Goal: Task Accomplishment & Management: Manage account settings

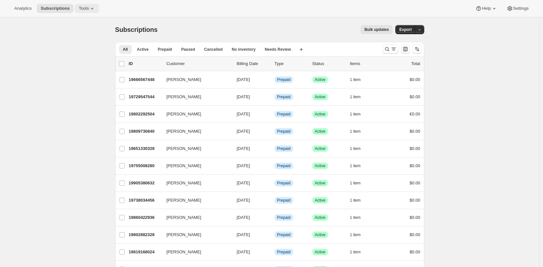
click at [92, 7] on icon at bounding box center [92, 8] width 7 height 7
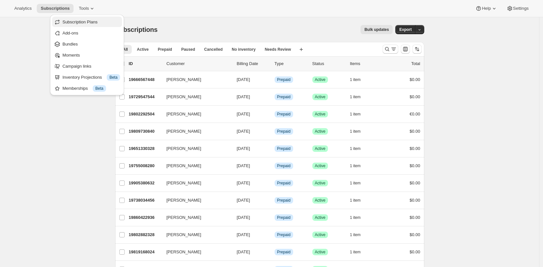
click at [94, 19] on span "Subscription Plans" at bounding box center [91, 22] width 58 height 7
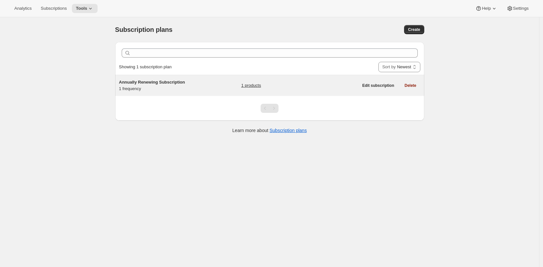
click at [179, 88] on div "Annually Renewing Subscription 1 frequency" at bounding box center [159, 85] width 81 height 13
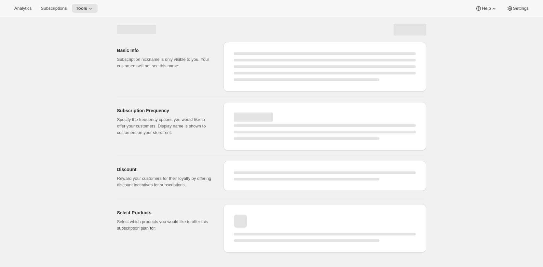
select select "WEEK"
select select "MONTH"
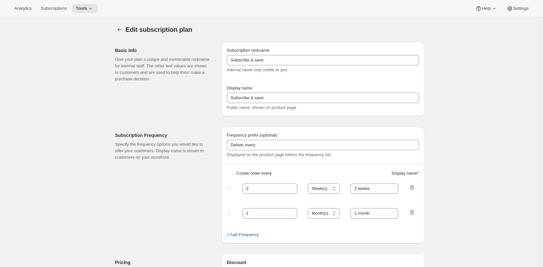
type input "Annually Renewing Subscription"
checkbox input "true"
select select "ENABLED"
select select "MONTH"
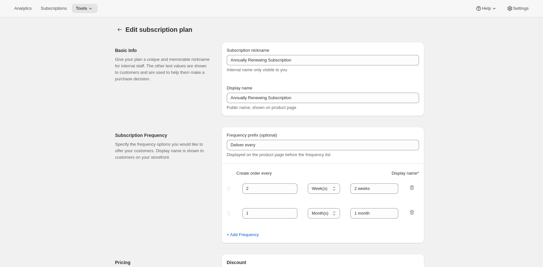
select select "YEARDAY"
select select "28"
select select "4"
select select "28"
select select "7"
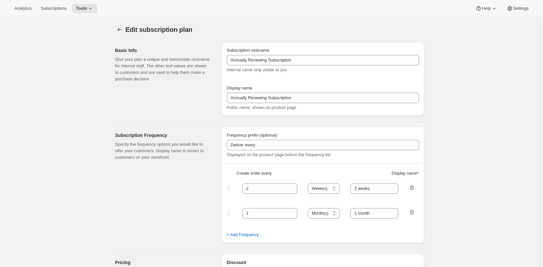
select select "28"
select select "10"
select select "28"
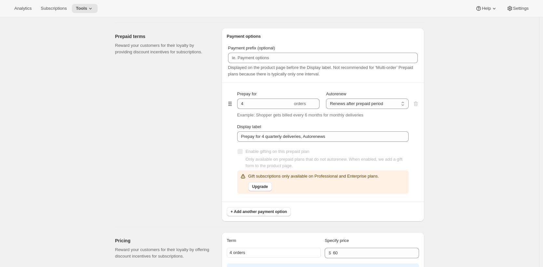
scroll to position [287, 0]
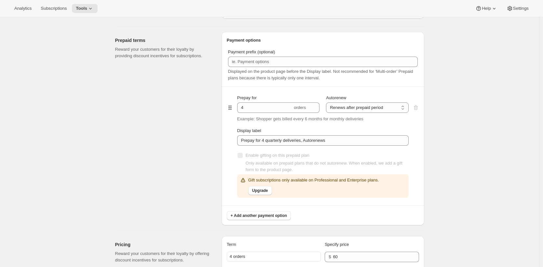
click at [216, 127] on div "Prepaid terms Reward your customers for their loyalty by providing discount inc…" at bounding box center [165, 129] width 101 height 194
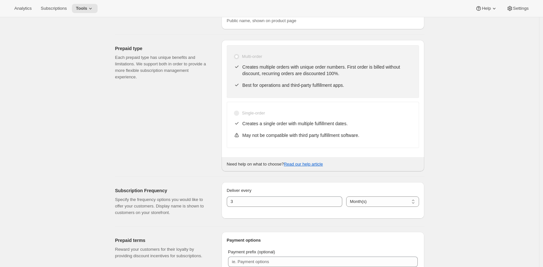
scroll to position [0, 0]
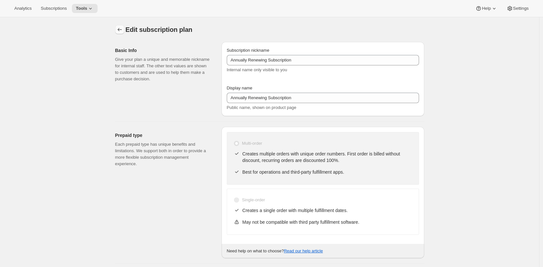
click at [124, 32] on button "Subscription plans" at bounding box center [119, 29] width 9 height 9
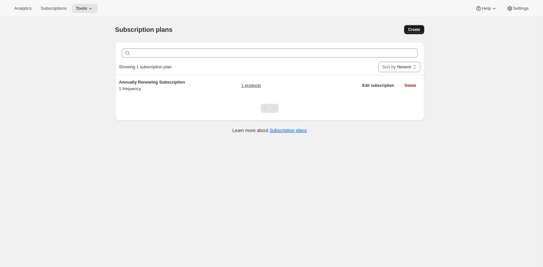
click at [415, 29] on span "Create" at bounding box center [414, 29] width 12 height 5
select select "WEEK"
select select "MONTH"
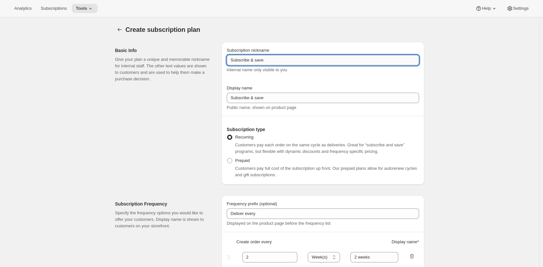
click at [335, 58] on input "Subscribe & save" at bounding box center [323, 60] width 192 height 10
type input "Annual"
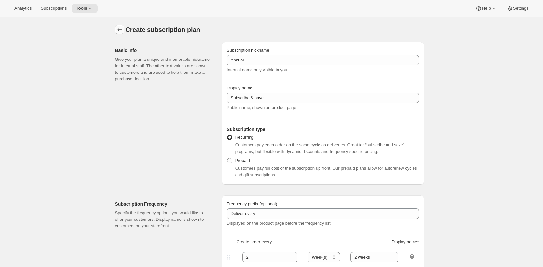
click at [120, 26] on button "Subscription plans" at bounding box center [119, 29] width 9 height 9
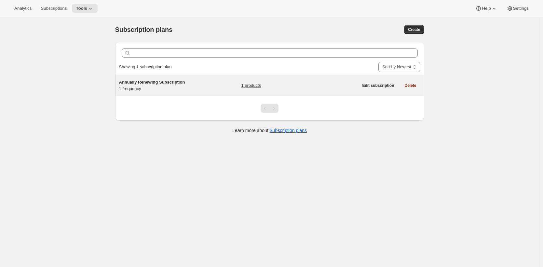
click at [216, 87] on div "Annually Renewing Subscription 1 frequency 1 products" at bounding box center [238, 85] width 239 height 13
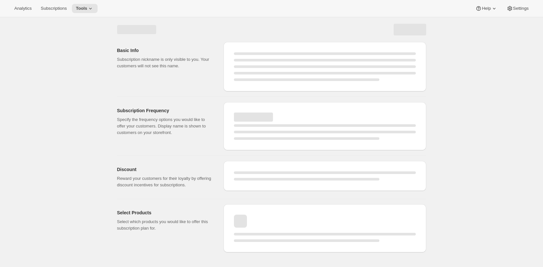
select select "WEEK"
select select "MONTH"
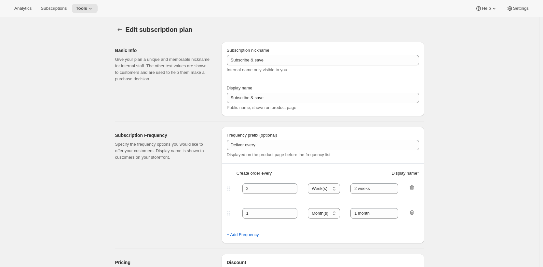
type input "Annually Renewing Subscription"
checkbox input "true"
select select "ENABLED"
select select "MONTH"
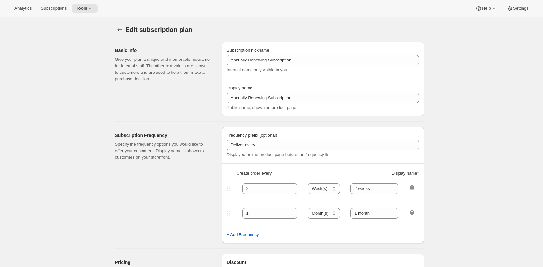
select select "YEARDAY"
select select "28"
select select "4"
select select "28"
select select "7"
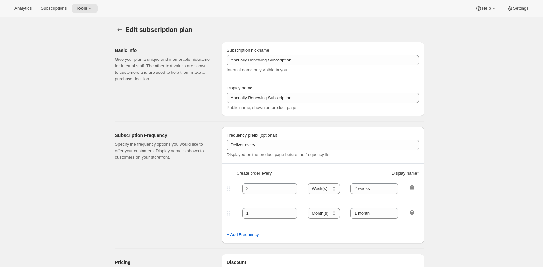
select select "28"
select select "10"
select select "28"
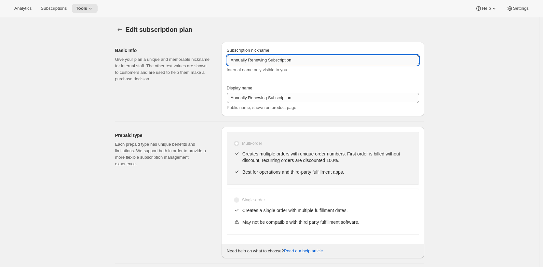
click at [310, 60] on input "Annually Renewing Subscription" at bounding box center [323, 60] width 192 height 10
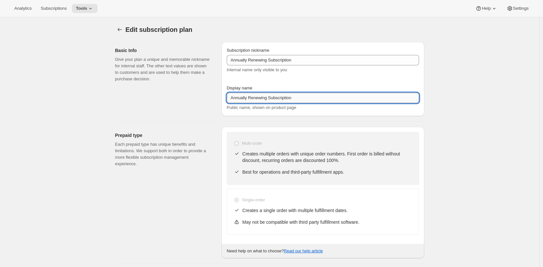
click at [318, 100] on input "Annually Renewing Subscription" at bounding box center [323, 98] width 192 height 10
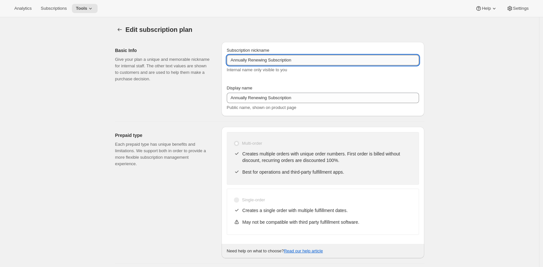
click at [331, 60] on input "Annually Renewing Subscription" at bounding box center [323, 60] width 192 height 10
type input "Annually Renewing Subscription (prepaid)"
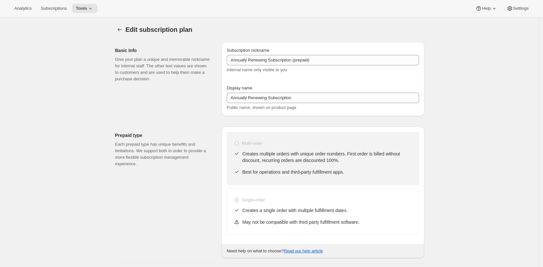
click at [284, 92] on div "Display name Annually Renewing Subscription Public name, shown on product page" at bounding box center [323, 98] width 192 height 26
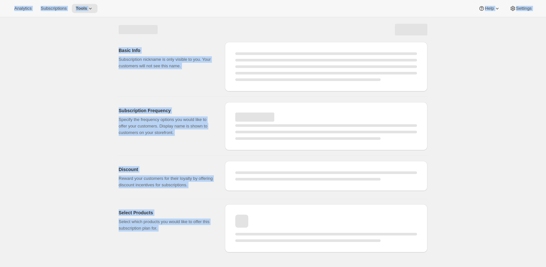
select select "MONTH"
select select "ENABLED"
select select "YEARDAY"
select select "28"
select select "4"
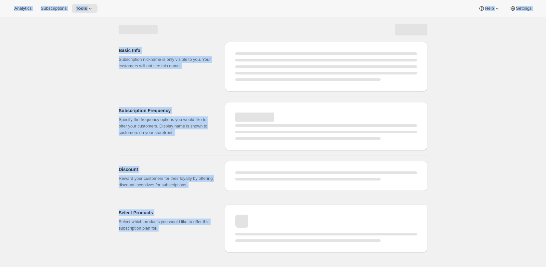
select select "28"
select select "7"
select select "28"
select select "10"
select select "28"
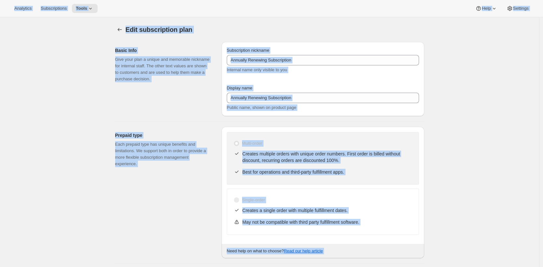
type input "Annually Renewing Subscription (prepaid)"
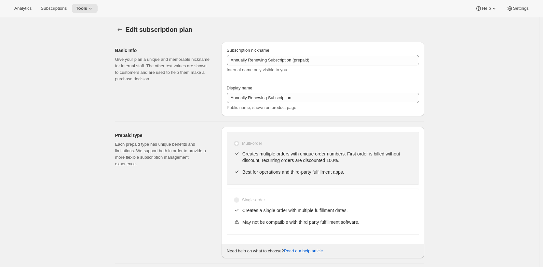
click at [283, 54] on div "Subscription nickname" at bounding box center [323, 50] width 192 height 7
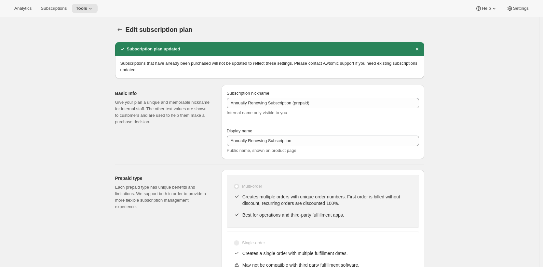
click at [285, 111] on span "Internal name only visible to you" at bounding box center [257, 112] width 60 height 5
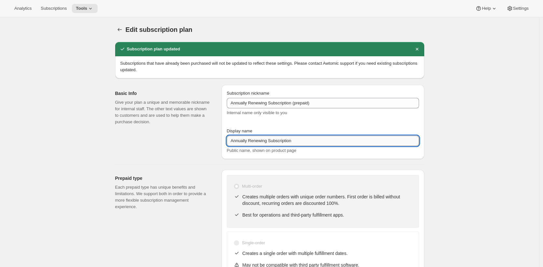
click at [289, 142] on input "Annually Renewing Subscription" at bounding box center [323, 141] width 192 height 10
click at [298, 141] on input "Annually Renewing Subscription" at bounding box center [323, 141] width 192 height 10
type input "Annually Renewing Subscription."
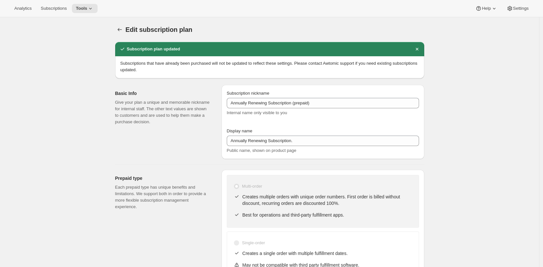
select select "MONTH"
select select "ENABLED"
select select "YEARDAY"
select select "28"
select select "4"
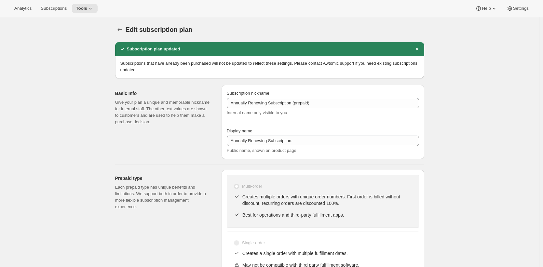
select select "28"
select select "7"
select select "28"
select select "10"
select select "28"
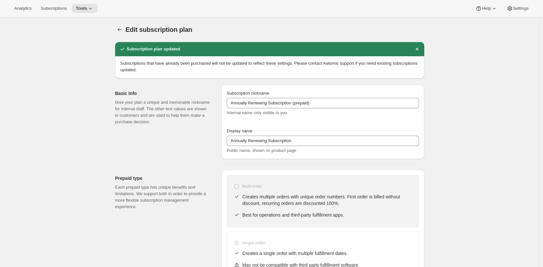
type input "Annually Renewing Subscription."
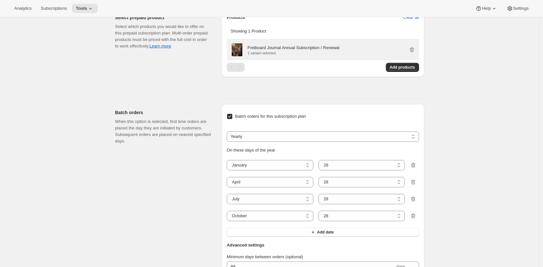
scroll to position [714, 0]
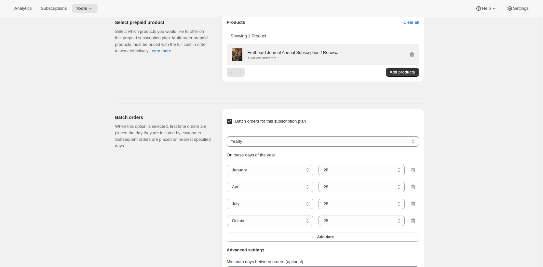
click at [316, 56] on p "Fretboard Journal Annual Subscription / Renewal" at bounding box center [294, 52] width 92 height 7
drag, startPoint x: 316, startPoint y: 73, endPoint x: 245, endPoint y: 73, distance: 70.6
click at [245, 61] on div "Fretboard Journal Annual Subscription / Renewal 1 variant selected" at bounding box center [323, 54] width 184 height 13
copy div "Fretboard Journal Annual Subscri"
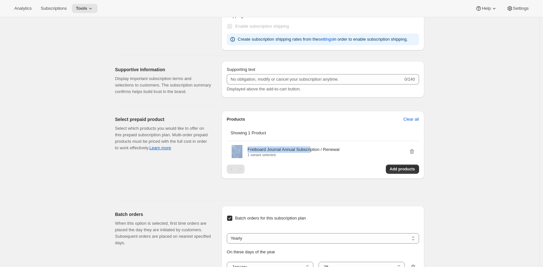
scroll to position [596, 0]
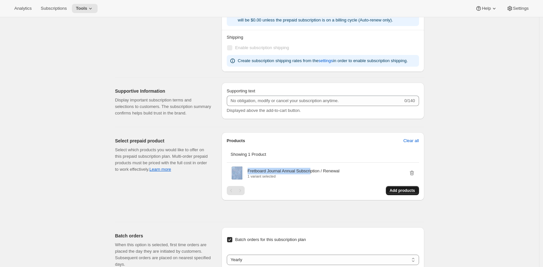
click at [399, 193] on span "Add products" at bounding box center [402, 190] width 25 height 5
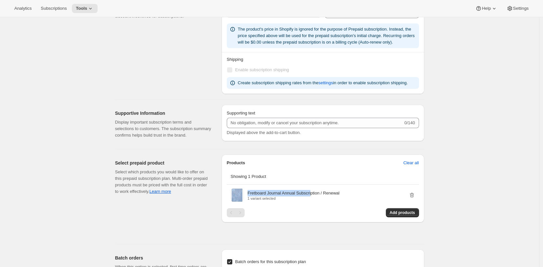
scroll to position [666, 0]
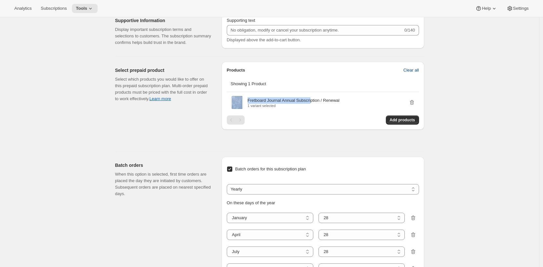
click at [416, 74] on span "Clear all" at bounding box center [411, 70] width 16 height 7
click at [406, 74] on span "Confirm clear all" at bounding box center [403, 70] width 31 height 7
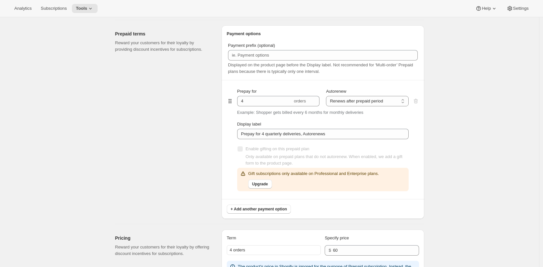
scroll to position [308, 0]
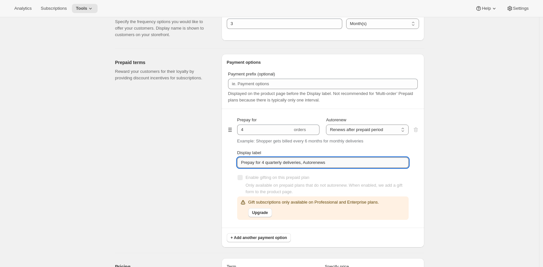
click at [292, 162] on input "Prepay for 4 quarterly deliveries, Autorenews" at bounding box center [322, 162] width 171 height 10
click at [286, 163] on input "Prepay for 4 quarterly deliveries, Autorenews" at bounding box center [322, 162] width 171 height 10
click at [285, 160] on input "Prepay for 4 quarterly deliveries, Autorenews" at bounding box center [322, 162] width 171 height 10
drag, startPoint x: 264, startPoint y: 163, endPoint x: 284, endPoint y: 163, distance: 19.8
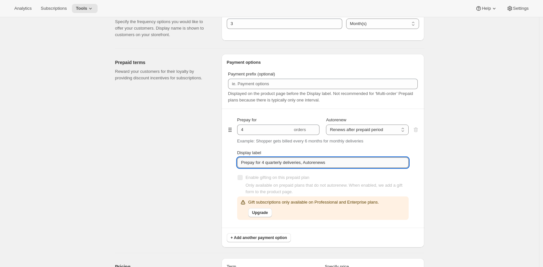
click input "Prepay for 4 quarterly deliveries, Autorenews"
drag, startPoint x: 265, startPoint y: 163, endPoint x: 285, endPoint y: 162, distance: 19.9
click input "Prepay for 4 quarterly deliveries, Autorenews"
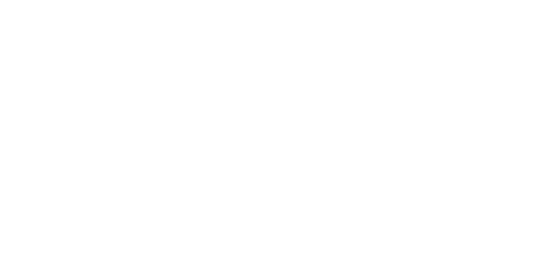
select select "WEEK"
select select "MONTH"
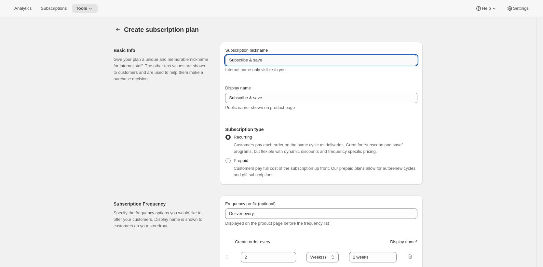
click at [283, 61] on input "Subscribe & save" at bounding box center [321, 60] width 192 height 10
paste input "Annually Renewing Subscription."
type input "Annually Renewing Subscription."
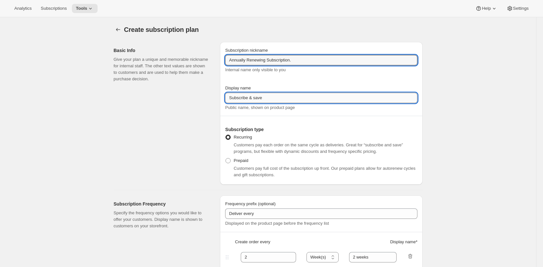
click at [273, 100] on input "Subscribe & save" at bounding box center [321, 98] width 192 height 10
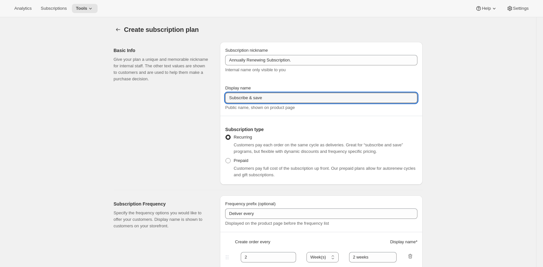
paste input "Annually Renewing Subscription."
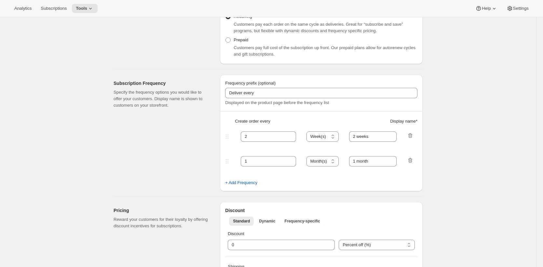
scroll to position [123, 0]
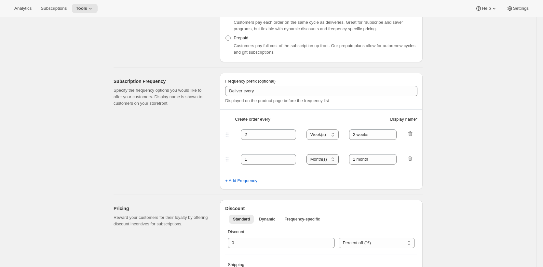
type input "Annually Renewing Subscription."
click at [328, 158] on select "Day(s) Week(s) Month(s) Year(s)" at bounding box center [322, 159] width 32 height 10
select select "YEAR"
click at [308, 154] on select "Day(s) Week(s) Month(s) Year(s)" at bounding box center [322, 159] width 32 height 10
click at [411, 132] on icon "button" at bounding box center [410, 133] width 4 height 5
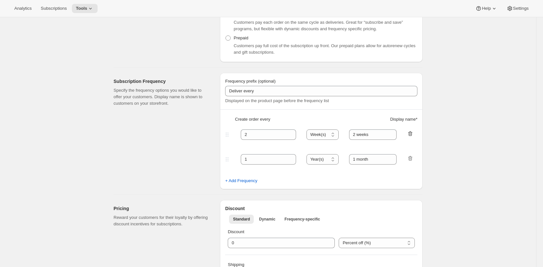
type input "1"
select select "YEAR"
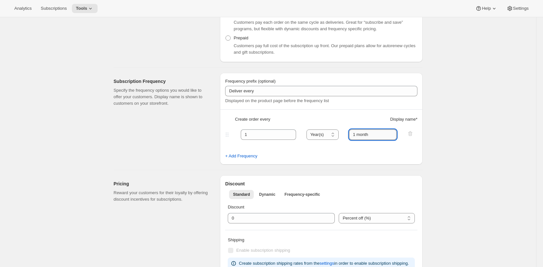
click at [380, 133] on input "1 month" at bounding box center [373, 134] width 48 height 10
type input "a"
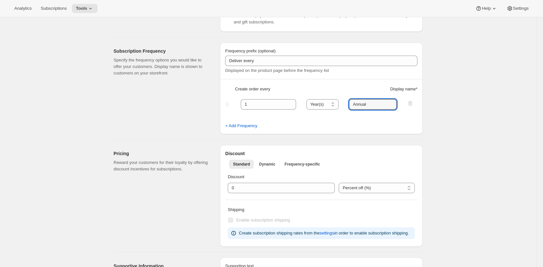
scroll to position [163, 0]
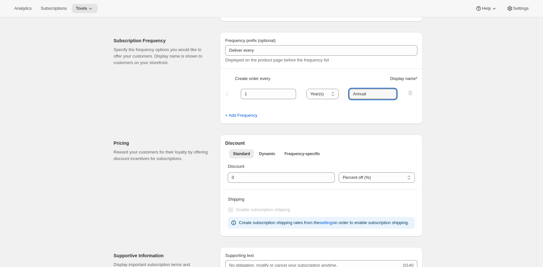
type input "Annual"
click at [173, 125] on div "Basic Info Give your plan a unique and memorable nickname for internal staff. T…" at bounding box center [265, 231] width 314 height 717
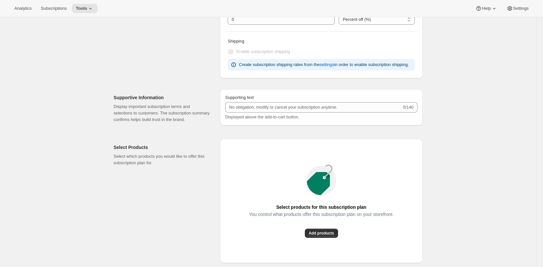
scroll to position [474, 0]
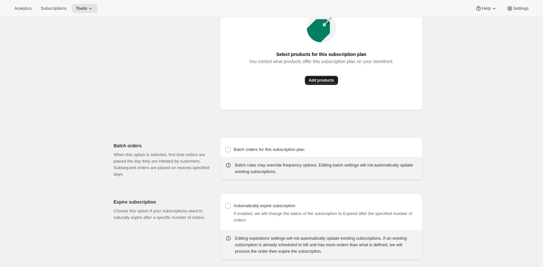
click at [332, 85] on button "Add products" at bounding box center [321, 80] width 33 height 9
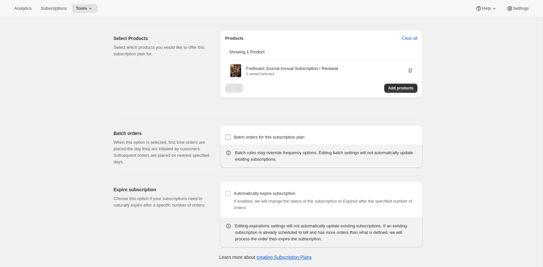
click at [297, 137] on span "Batch orders for this subscription plan" at bounding box center [269, 137] width 71 height 5
click at [231, 137] on input "Batch orders for this subscription plan" at bounding box center [227, 137] width 5 height 5
checkbox input "true"
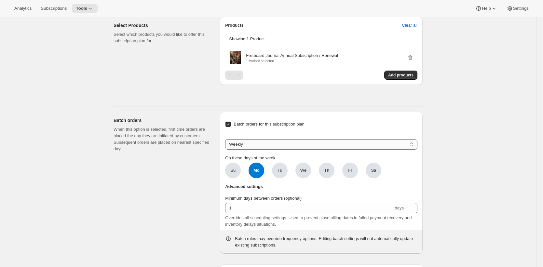
click at [254, 150] on select "Weekly Monthly Yearly" at bounding box center [321, 144] width 192 height 10
select select "YEARDAY"
click at [227, 150] on select "Weekly Monthly Yearly" at bounding box center [321, 144] width 192 height 10
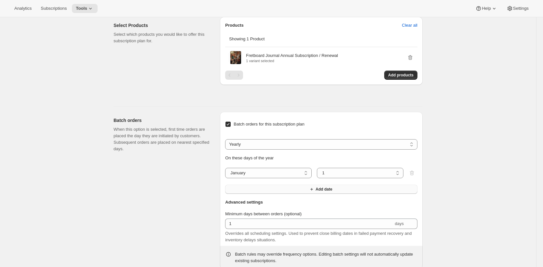
click at [273, 194] on button "Add date" at bounding box center [321, 189] width 192 height 9
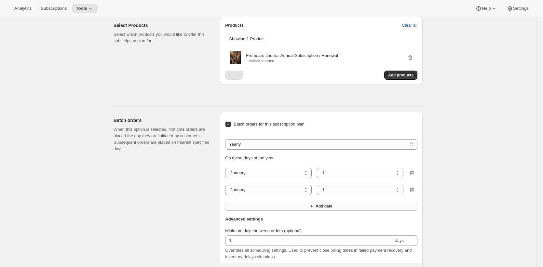
click at [273, 195] on select "January February March April May June July August September October November De…" at bounding box center [268, 190] width 87 height 10
select select "4"
click at [227, 195] on select "January February March April May June July August September October November De…" at bounding box center [268, 190] width 87 height 10
click at [277, 211] on button "Add date" at bounding box center [321, 206] width 192 height 9
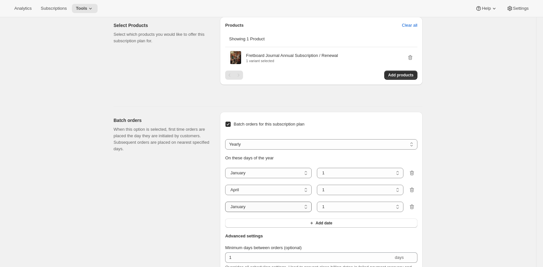
click at [276, 212] on select "January February March April May June July August September October November De…" at bounding box center [268, 207] width 87 height 10
select select "7"
click at [227, 212] on select "January February March April May June July August September October November De…" at bounding box center [268, 207] width 87 height 10
click at [277, 228] on button "Add date" at bounding box center [321, 223] width 192 height 9
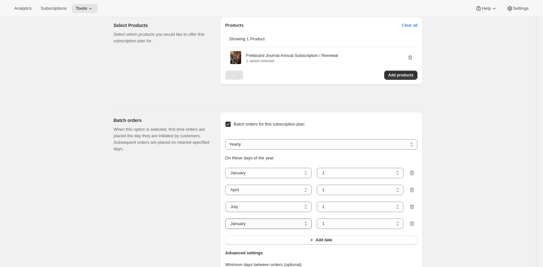
click at [276, 229] on select "January February March April May June July August September October November De…" at bounding box center [268, 224] width 87 height 10
select select "10"
click at [227, 229] on select "January February March April May June July August September October November De…" at bounding box center [268, 224] width 87 height 10
click at [337, 178] on select "1 2 3 4 5 6 7 8 9 10 11 12 13 14 15 16 17 18 19 20 21 22 23 24 25 26 27 28 29 3…" at bounding box center [360, 173] width 87 height 10
click at [318, 178] on select "1 2 3 4 5 6 7 8 9 10 11 12 13 14 15 16 17 18 19 20 21 22 23 24 25 26 27 28 29 3…" at bounding box center [360, 173] width 87 height 10
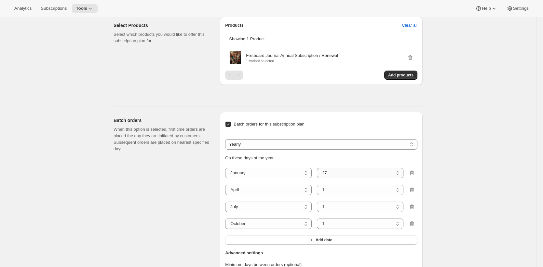
select select "28"
click at [318, 195] on select "1 2 3 4 5 6 7 8 9 10 11 12 13 14 15 16 17 18 19 20 21 22 23 24 25 26 27 28 29 30" at bounding box center [360, 190] width 87 height 10
select select "28"
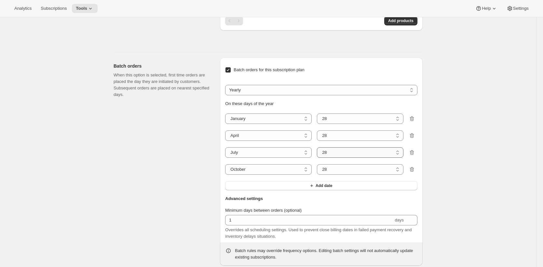
scroll to position [502, 0]
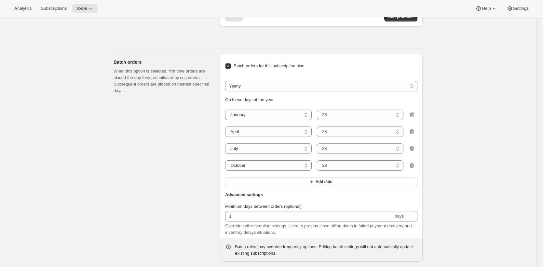
click at [169, 190] on div "Batch orders When this option is selected, first time orders are placed the day…" at bounding box center [164, 158] width 101 height 208
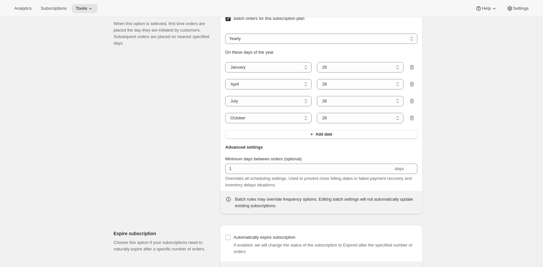
scroll to position [553, 0]
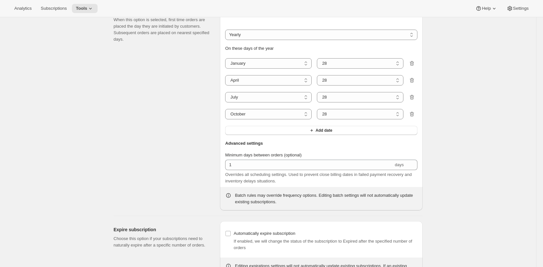
click at [240, 183] on div "Minimum days between orders (optional) 1 days Overrides all scheduling settings…" at bounding box center [321, 168] width 192 height 33
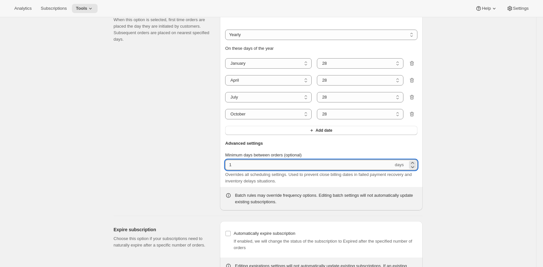
click at [245, 170] on input "1" at bounding box center [309, 165] width 168 height 10
click at [173, 171] on div "Batch orders When this option is selected, first time orders are placed the day…" at bounding box center [164, 106] width 101 height 208
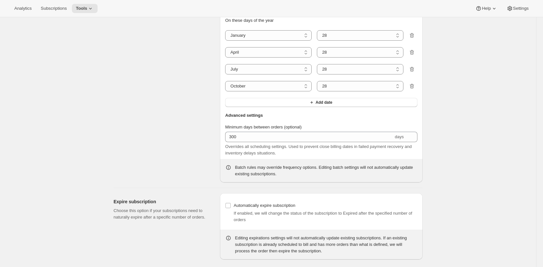
scroll to position [606, 0]
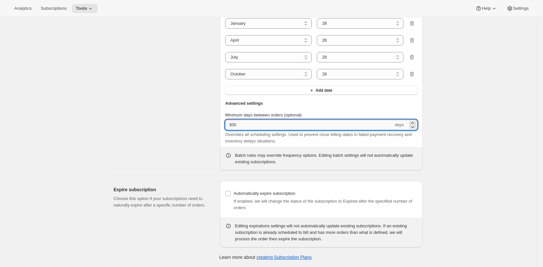
click at [263, 123] on input "300" at bounding box center [309, 125] width 168 height 10
type input "30"
click at [171, 156] on div "Batch orders When this option is selected, first time orders are placed the day…" at bounding box center [164, 66] width 101 height 208
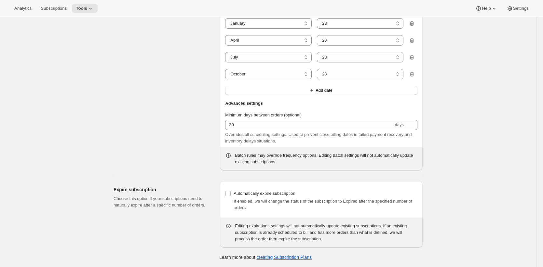
click at [190, 118] on div "Batch orders When this option is selected, first time orders are placed the day…" at bounding box center [164, 66] width 101 height 208
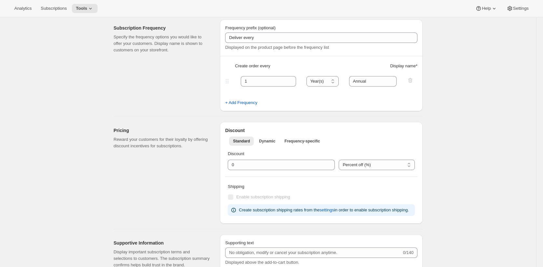
scroll to position [0, 0]
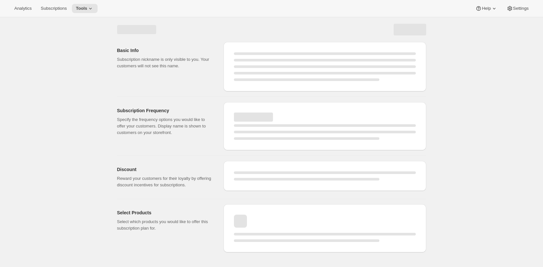
select select "WEEK"
select select "MONTH"
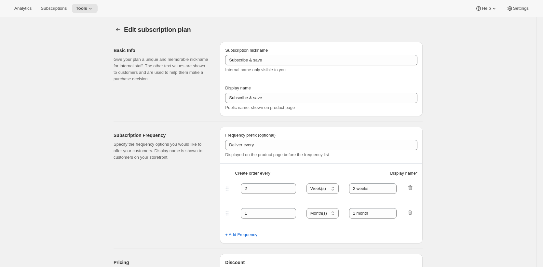
type input "Annually Renewing Subscription."
type input "1"
select select "YEAR"
type input "Annual"
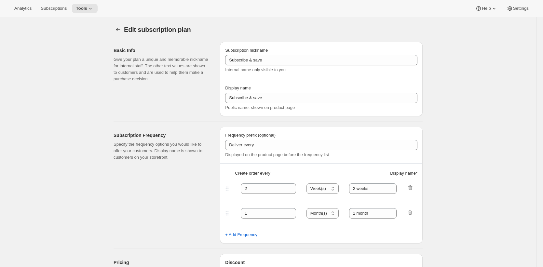
checkbox input "true"
select select "YEARDAY"
select select "28"
select select "4"
select select "28"
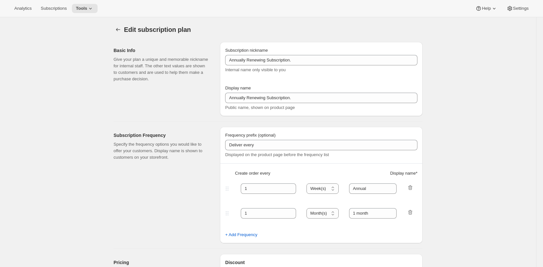
select select "7"
select select "28"
select select "10"
select select "28"
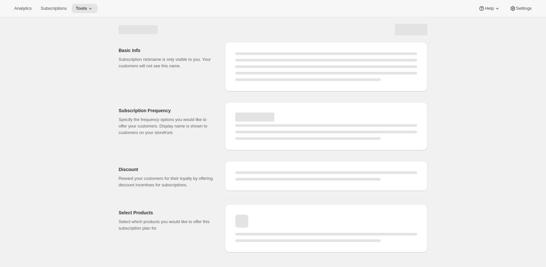
select select "WEEK"
select select "MONTH"
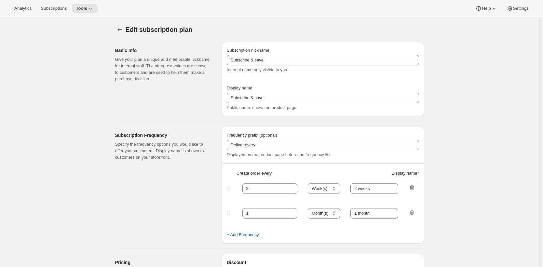
type input "Annually Renewing Subscription."
type input "1"
select select "YEAR"
type input "Annual"
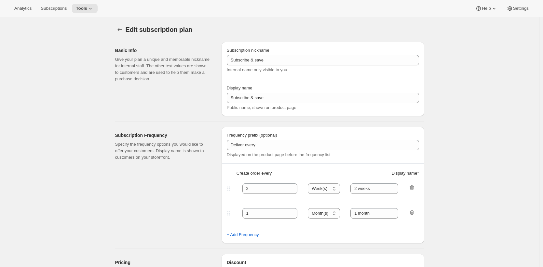
checkbox input "true"
select select "YEARDAY"
select select "28"
select select "4"
select select "28"
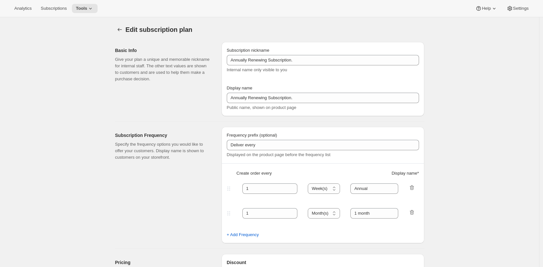
select select "7"
select select "28"
select select "10"
select select "28"
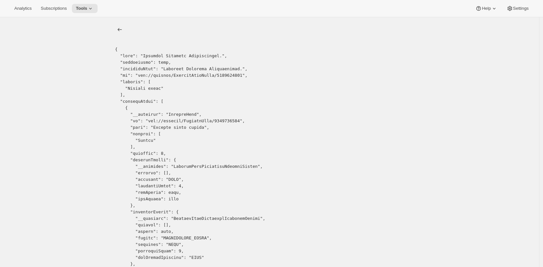
drag, startPoint x: 226, startPoint y: 120, endPoint x: 155, endPoint y: 121, distance: 71.2
copy pre "gid://shopify/SellingPlan/6106513688"
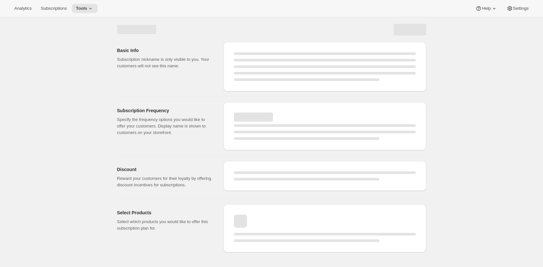
select select "WEEK"
select select "MONTH"
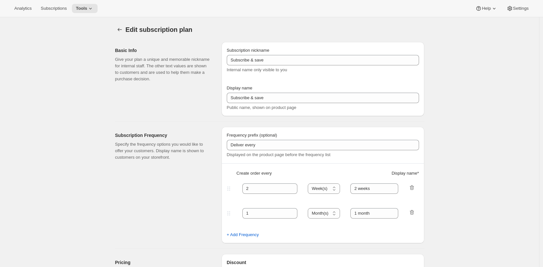
type input "Annually Renewing Subscription."
type input "1"
select select "YEAR"
type input "Annual"
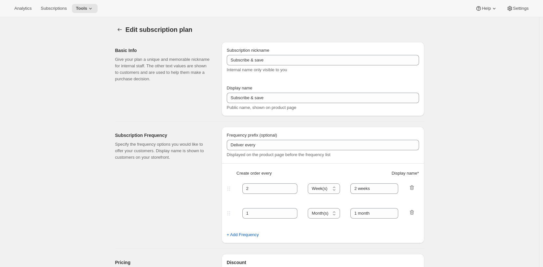
checkbox input "true"
select select "YEARDAY"
select select "28"
select select "4"
select select "28"
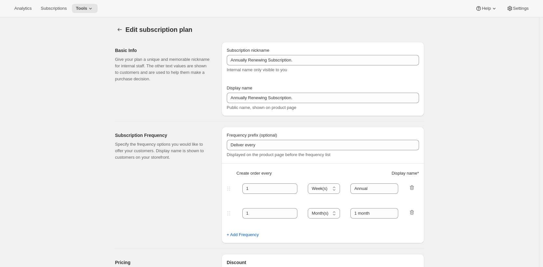
select select "7"
select select "28"
select select "10"
select select "28"
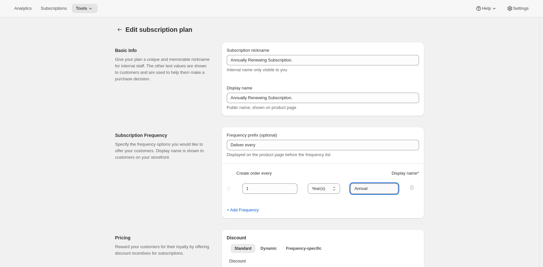
click at [373, 189] on input "Annual" at bounding box center [374, 188] width 48 height 10
type input "E"
type input "Quarter"
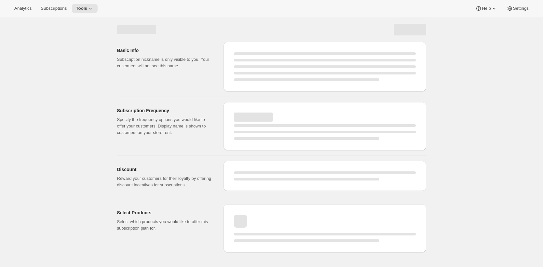
select select "YEAR"
select select "YEARDAY"
select select "28"
select select "4"
select select "28"
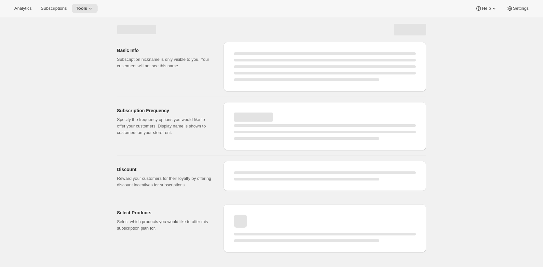
select select "7"
select select "28"
select select "10"
select select "28"
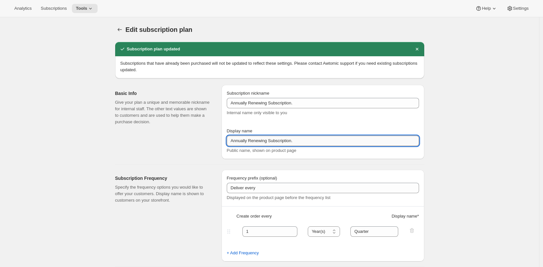
click at [309, 138] on input "Annually Renewing Subscription." at bounding box center [323, 141] width 192 height 10
type input "Annually Renewing Subscription"
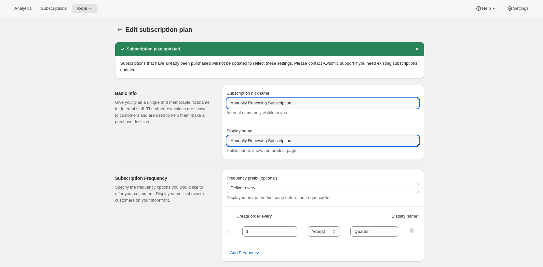
click at [305, 103] on input "Annually Renewing Subscription." at bounding box center [323, 103] width 192 height 10
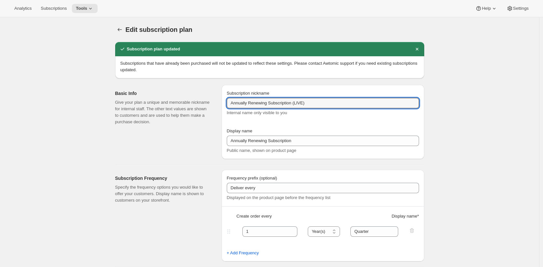
type input "Annually Renewing Subscription (LIVE)"
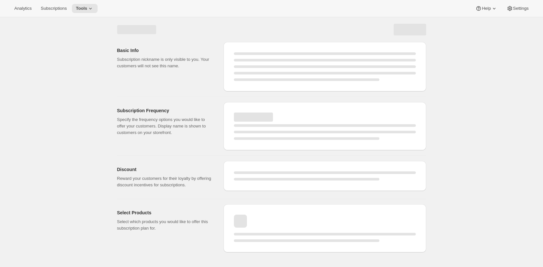
select select "YEAR"
select select "YEARDAY"
select select "28"
select select "4"
select select "28"
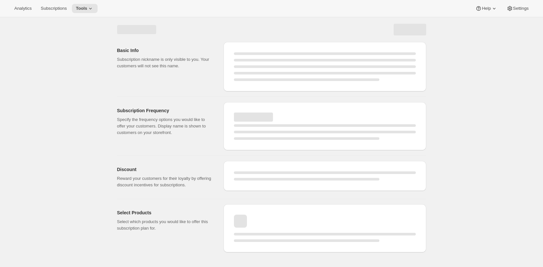
select select "7"
select select "28"
select select "10"
select select "28"
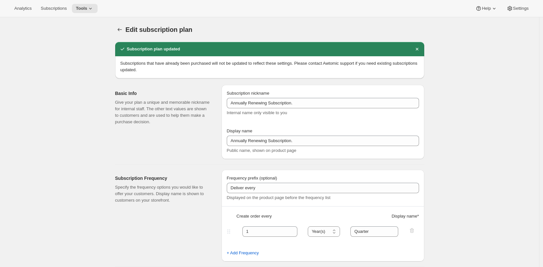
type input "Annually Renewing Subscription (LIVE)"
type input "Annually Renewing Subscription"
click at [402, 30] on div "Edit subscription plan" at bounding box center [269, 29] width 309 height 9
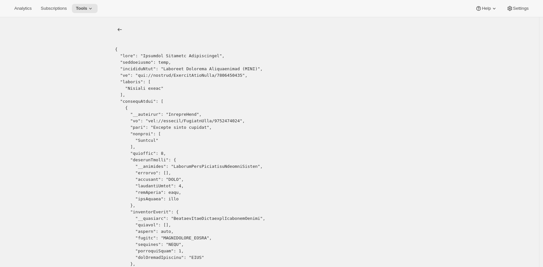
drag, startPoint x: 237, startPoint y: 121, endPoint x: 153, endPoint y: 122, distance: 83.9
copy pre "gid://shopify/SellingPlan/6106513688"
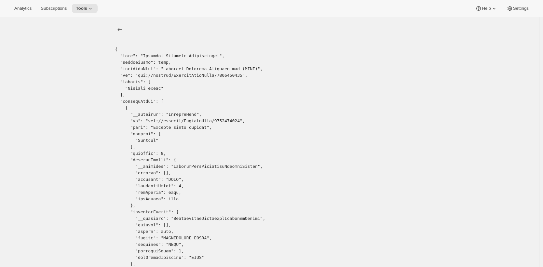
click at [523, 7] on span "Settings" at bounding box center [521, 8] width 16 height 5
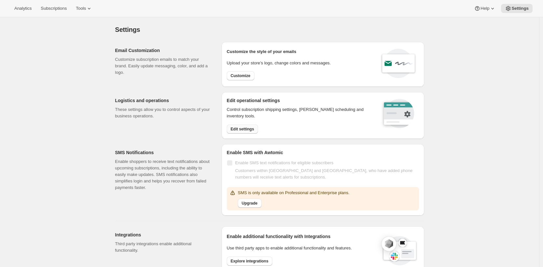
click at [244, 130] on span "Edit settings" at bounding box center [242, 129] width 23 height 5
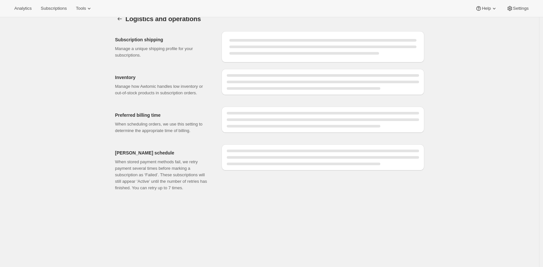
select select "DAY"
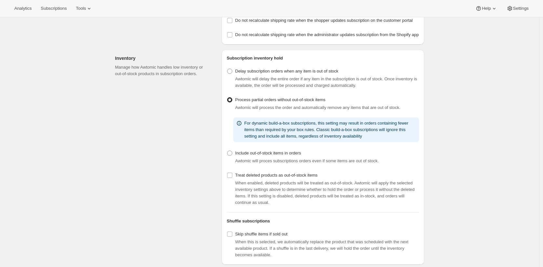
scroll to position [226, 0]
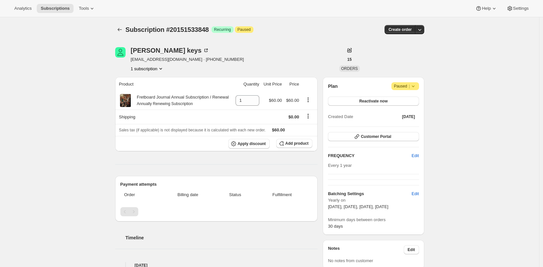
click at [102, 119] on div "Subscription #20151533848. This page is ready Subscription #20151533848 Success…" at bounding box center [269, 214] width 539 height 395
click at [522, 9] on span "Settings" at bounding box center [521, 8] width 16 height 5
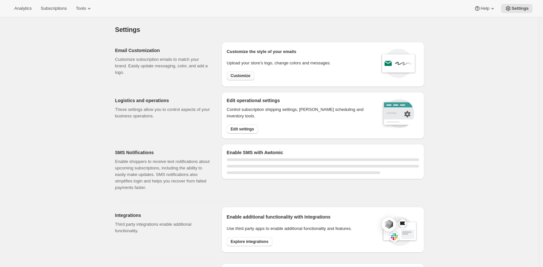
click at [238, 72] on button "Customize" at bounding box center [241, 75] width 28 height 9
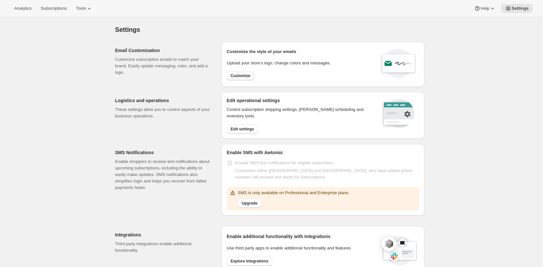
click at [238, 73] on button "Customize" at bounding box center [241, 75] width 28 height 9
select select "subscriptionMessage"
select select "5"
select select "15"
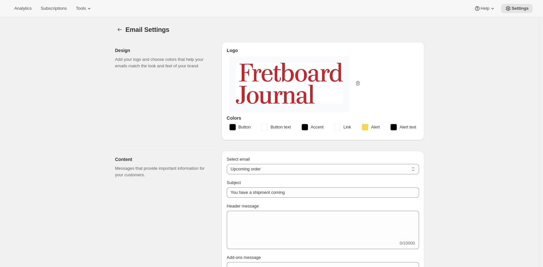
type input "The Fretboard Journal"
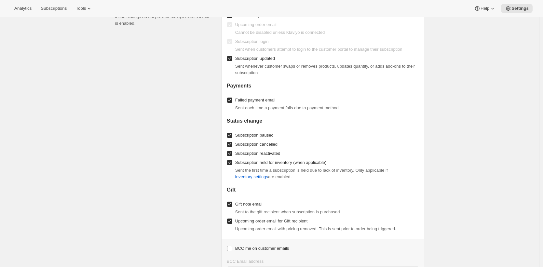
scroll to position [707, 0]
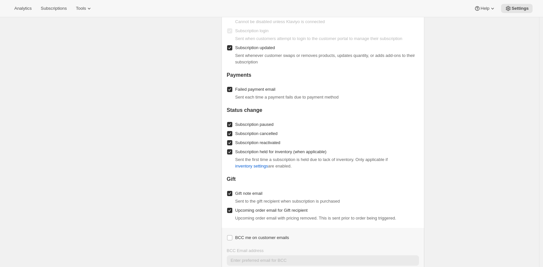
click at [206, 96] on div "Enable/Disable Emails Control which emails to send customers. Note that these s…" at bounding box center [165, 130] width 101 height 297
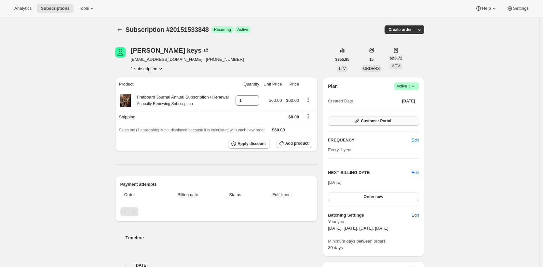
click at [386, 121] on span "Customer Portal" at bounding box center [376, 120] width 30 height 5
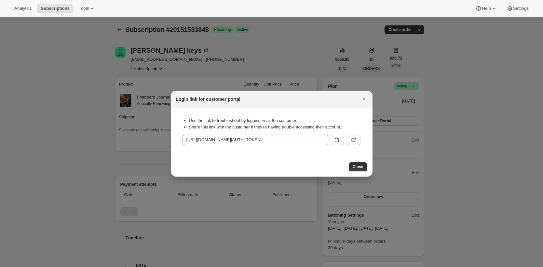
click at [356, 139] on icon ":r1g:" at bounding box center [353, 140] width 7 height 7
click at [194, 31] on div at bounding box center [271, 133] width 543 height 267
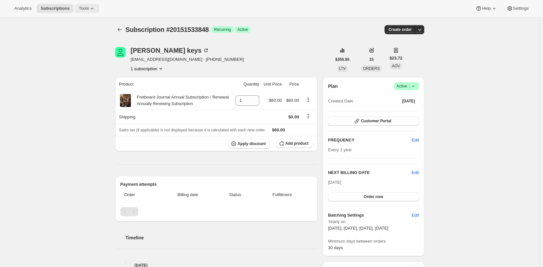
click at [89, 8] on span "Tools" at bounding box center [84, 8] width 10 height 5
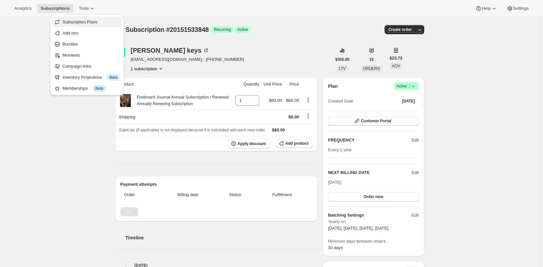
click at [92, 22] on span "Subscription Plans" at bounding box center [79, 22] width 35 height 5
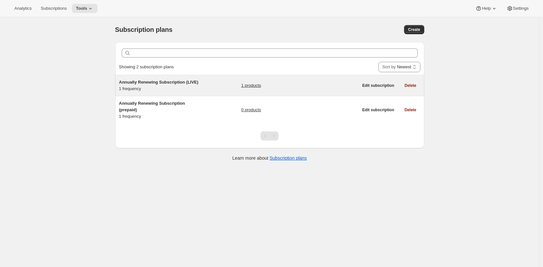
click at [178, 86] on div "Annually Renewing Subscription (LIVE) 1 frequency" at bounding box center [159, 85] width 81 height 13
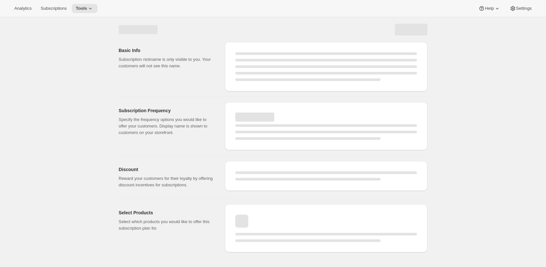
select select "WEEK"
select select "MONTH"
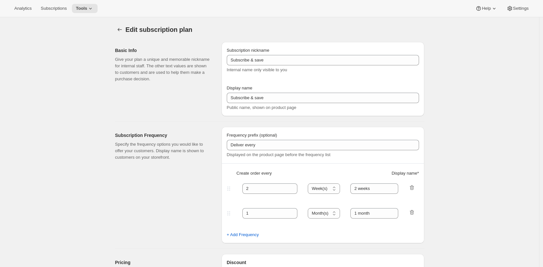
type input "Annually Renewing Subscription (LIVE)"
type input "Annually Renewing Subscription"
type input "1"
select select "YEAR"
type input "Quarter"
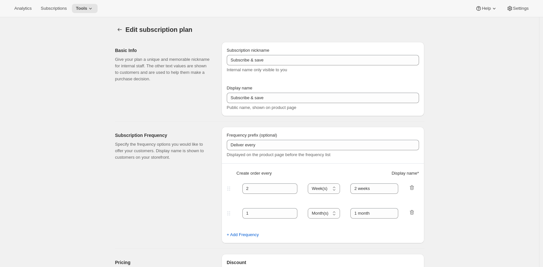
checkbox input "true"
select select "YEARDAY"
select select "28"
select select "4"
select select "28"
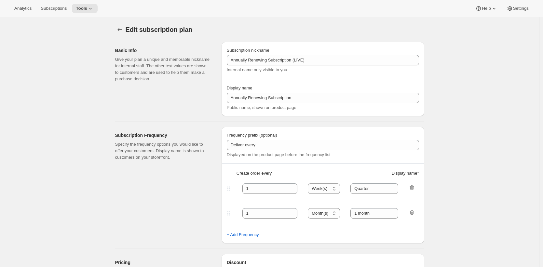
select select "7"
select select "28"
select select "10"
select select "28"
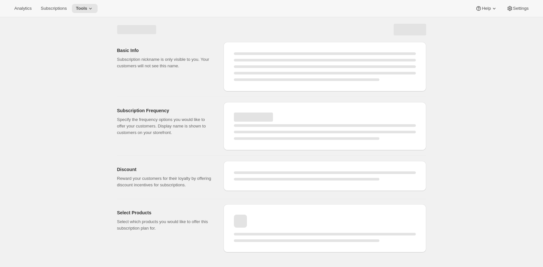
select select "WEEK"
select select "MONTH"
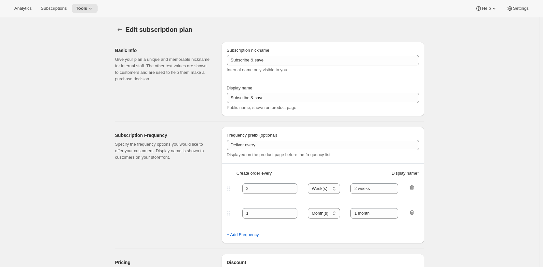
type input "Annually Renewing Subscription (LIVE)"
type input "Annually Renewing Subscription"
type input "1"
select select "YEAR"
type input "Quarter"
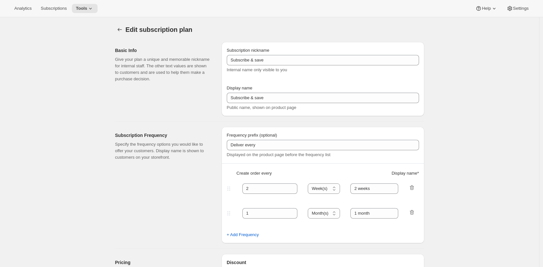
checkbox input "true"
select select "YEARDAY"
select select "28"
select select "4"
select select "28"
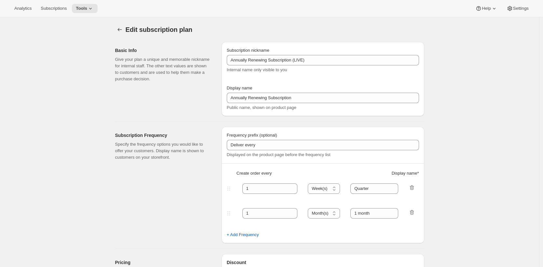
select select "7"
select select "28"
select select "10"
select select "28"
